Goal: Transaction & Acquisition: Purchase product/service

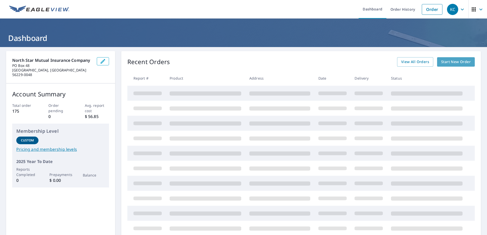
click at [455, 60] on span "Start New Order" at bounding box center [456, 62] width 30 height 6
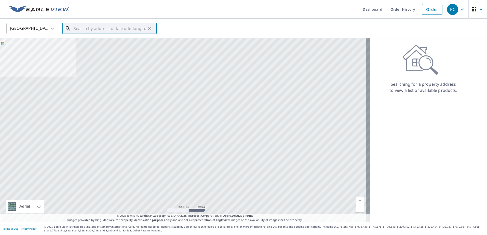
click at [105, 29] on input "text" at bounding box center [110, 28] width 73 height 14
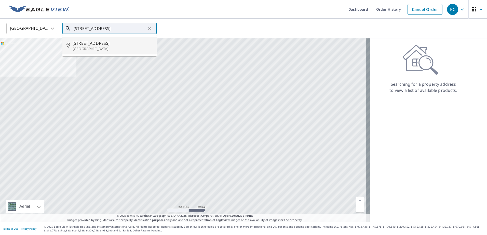
click at [82, 45] on span "[STREET_ADDRESS]" at bounding box center [113, 43] width 80 height 6
type input "[STREET_ADDRESS]"
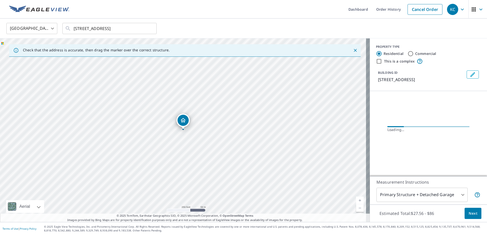
click at [356, 201] on link "Current Level 17, Zoom In" at bounding box center [360, 201] width 8 height 8
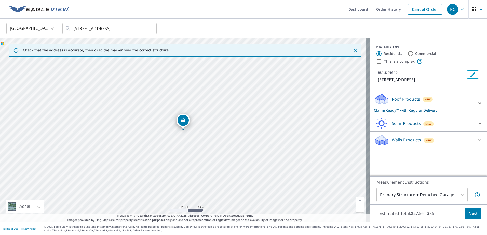
click at [356, 201] on link "Current Level 18, Zoom In" at bounding box center [360, 201] width 8 height 8
click at [356, 201] on link "Current Level 19, Zoom In" at bounding box center [360, 201] width 8 height 8
click at [356, 201] on link "Current Level 20, Zoom In Disabled" at bounding box center [360, 201] width 8 height 8
drag, startPoint x: 236, startPoint y: 160, endPoint x: 260, endPoint y: 145, distance: 28.3
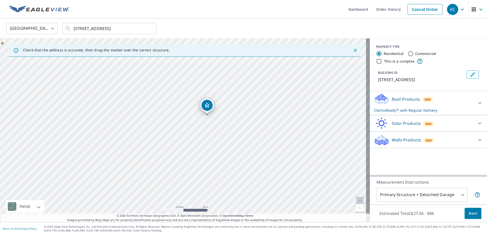
click at [260, 145] on div "[STREET_ADDRESS]" at bounding box center [185, 130] width 370 height 184
drag, startPoint x: 207, startPoint y: 105, endPoint x: 203, endPoint y: 111, distance: 7.6
click at [477, 139] on icon at bounding box center [480, 140] width 6 height 6
click at [387, 138] on div "Walls Products New" at bounding box center [425, 140] width 103 height 12
click at [387, 138] on div "Walls Products New" at bounding box center [424, 140] width 100 height 12
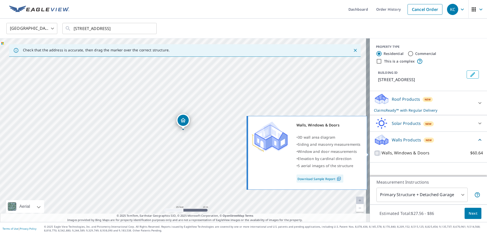
click at [374, 153] on input "Walls, Windows & Doors $60.64" at bounding box center [378, 153] width 8 height 6
checkbox input "true"
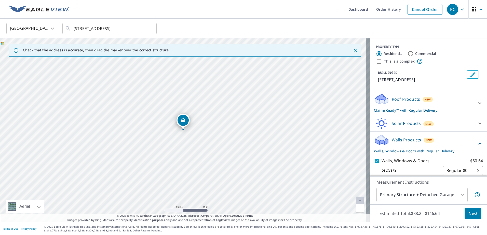
scroll to position [5, 0]
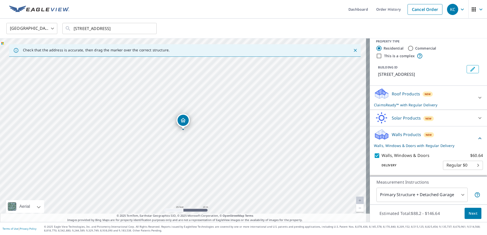
click at [468, 216] on span "Next" at bounding box center [472, 214] width 9 height 6
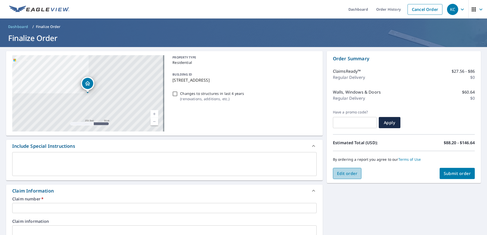
click at [348, 171] on button "Edit order" at bounding box center [347, 173] width 29 height 11
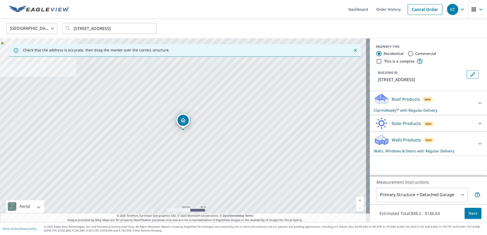
click at [356, 199] on link "Current Level 17, Zoom In" at bounding box center [360, 201] width 8 height 8
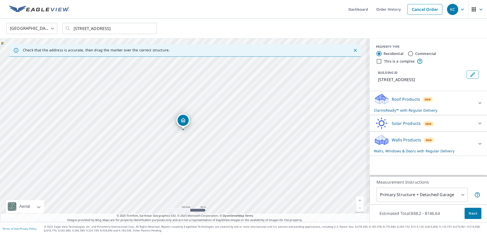
click at [356, 199] on link "Current Level 17, Zoom In" at bounding box center [360, 201] width 8 height 8
click at [356, 199] on link "Current Level 17.96829114027266, Zoom In" at bounding box center [360, 201] width 8 height 8
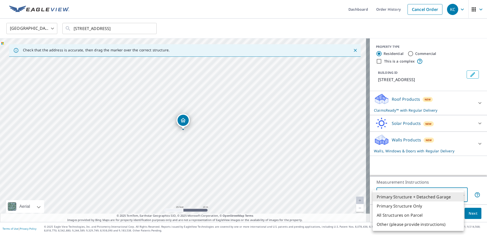
click at [460, 196] on body "KC KC Dashboard Order History Cancel Order KC [GEOGRAPHIC_DATA] [GEOGRAPHIC_DAT…" at bounding box center [243, 117] width 487 height 235
click at [398, 206] on li "Primary Structure Only" at bounding box center [417, 206] width 91 height 9
click at [459, 194] on body "KC KC Dashboard Order History Cancel Order KC [GEOGRAPHIC_DATA] [GEOGRAPHIC_DAT…" at bounding box center [243, 117] width 487 height 235
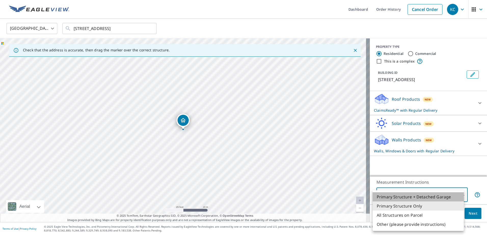
click at [459, 194] on li "Primary Structure + Detached Garage" at bounding box center [417, 196] width 91 height 9
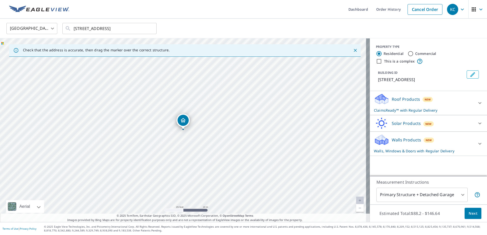
click at [410, 138] on p "Walls Products" at bounding box center [406, 140] width 29 height 6
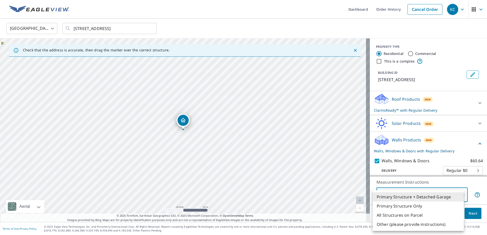
click at [441, 194] on body "KC KC Dashboard Order History Cancel Order KC [GEOGRAPHIC_DATA] [GEOGRAPHIC_DAT…" at bounding box center [243, 117] width 487 height 235
click at [417, 204] on li "Primary Structure Only" at bounding box center [417, 206] width 91 height 9
click at [422, 192] on body "KC KC Dashboard Order History Cancel Order KC [GEOGRAPHIC_DATA] [GEOGRAPHIC_DAT…" at bounding box center [243, 117] width 487 height 235
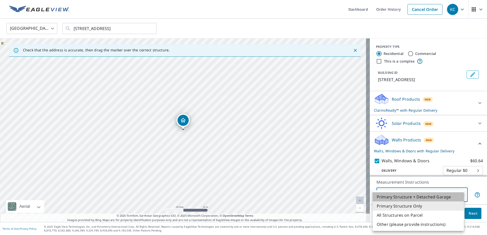
click at [405, 196] on li "Primary Structure + Detached Garage" at bounding box center [417, 196] width 91 height 9
type input "1"
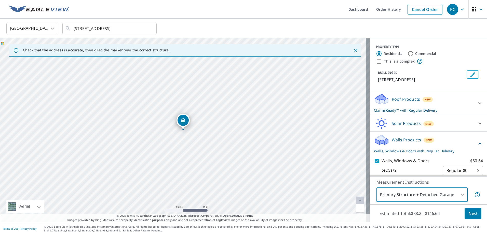
click at [468, 213] on span "Next" at bounding box center [472, 214] width 9 height 6
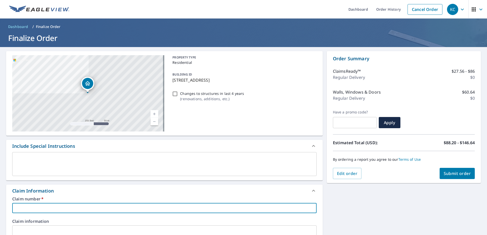
click at [75, 209] on input "text" at bounding box center [164, 208] width 304 height 10
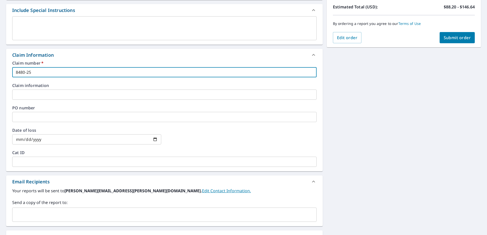
scroll to position [146, 0]
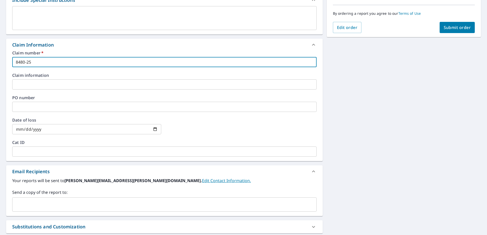
type input "8480-25"
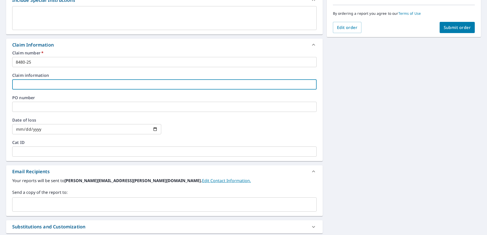
click at [34, 83] on input "text" at bounding box center [164, 84] width 304 height 10
type input "8480-25 [PERSON_NAME]"
click at [33, 103] on input "text" at bounding box center [164, 107] width 304 height 10
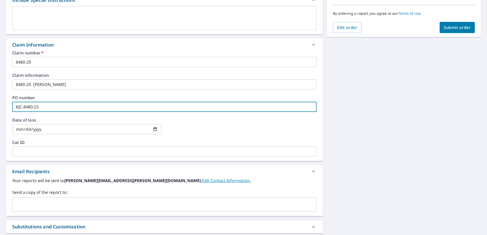
type input "KJC-8480-25"
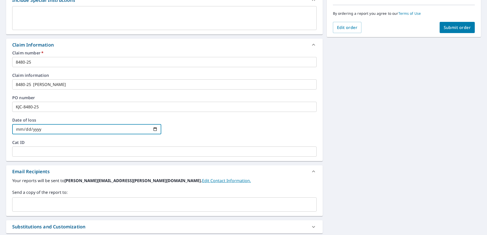
click at [53, 128] on input "date" at bounding box center [86, 129] width 149 height 10
type input "[DATE]"
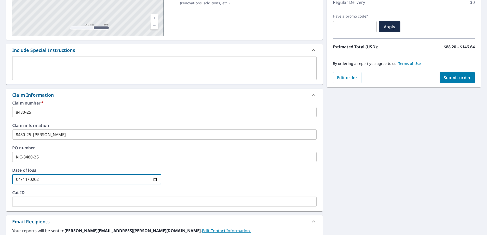
scroll to position [97, 0]
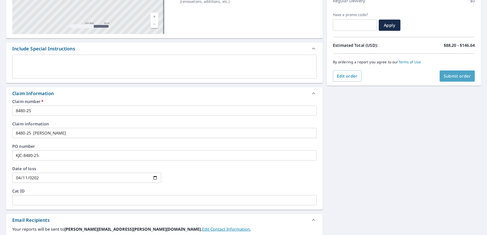
click at [446, 75] on span "Submit order" at bounding box center [456, 76] width 27 height 6
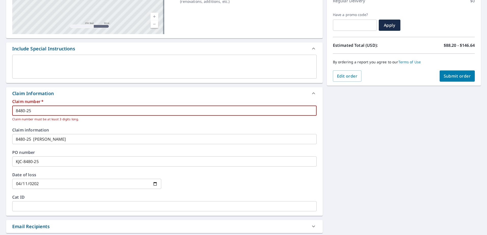
click at [45, 108] on input "8480-25" at bounding box center [164, 111] width 304 height 10
type input "848025"
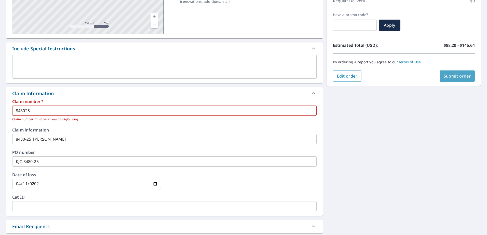
click at [454, 75] on span "Submit order" at bounding box center [456, 76] width 27 height 6
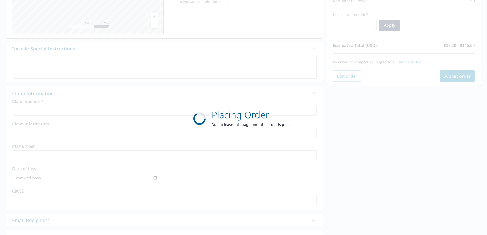
scroll to position [64, 0]
